Goal: Transaction & Acquisition: Purchase product/service

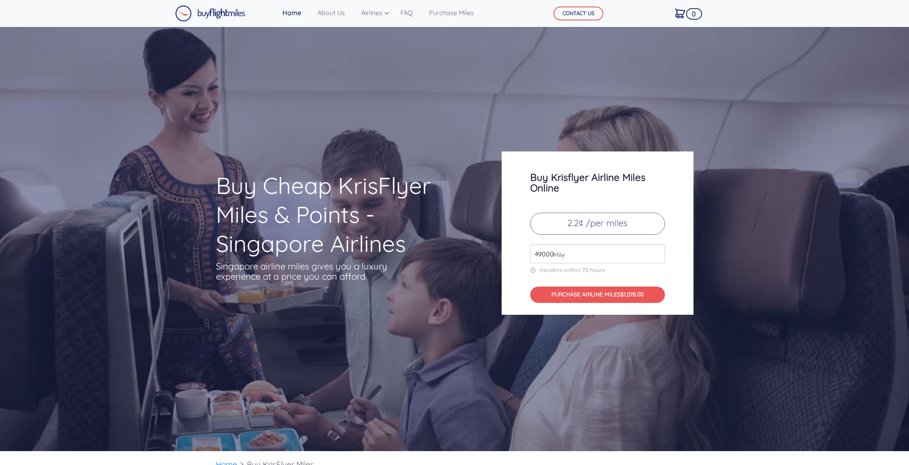
drag, startPoint x: 591, startPoint y: 253, endPoint x: 498, endPoint y: 251, distance: 93.5
click at [498, 251] on div "Buy Krisflyer Airline Miles Online 2.2¢ /per miles 49000 Mile transfers within …" at bounding box center [597, 232] width 204 height 163
type input "400000"
click at [762, 397] on div "Buy Cheap KrisFlyer Miles & Points - Singapore Airlines Singapore airline miles…" at bounding box center [454, 239] width 909 height 424
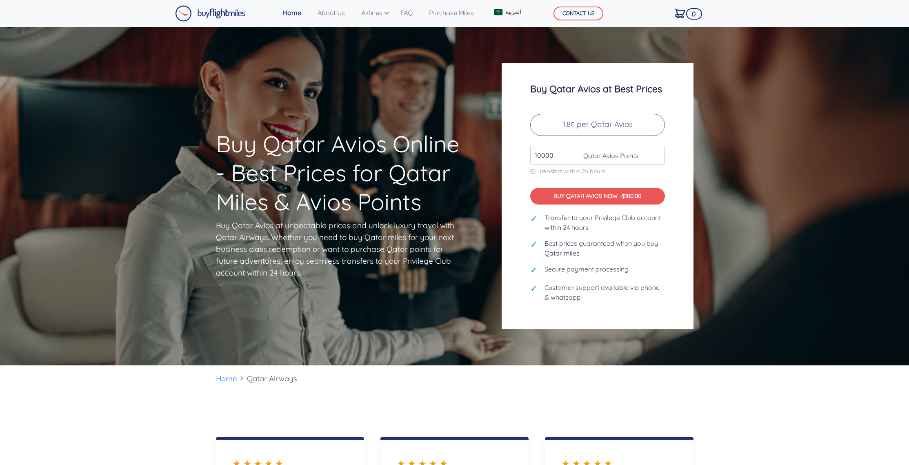
drag, startPoint x: 389, startPoint y: 42, endPoint x: 473, endPoint y: 96, distance: 99.8
click at [0, 0] on link "Krisflyer Miles" at bounding box center [0, 0] width 0 height 0
